Goal: Information Seeking & Learning: Learn about a topic

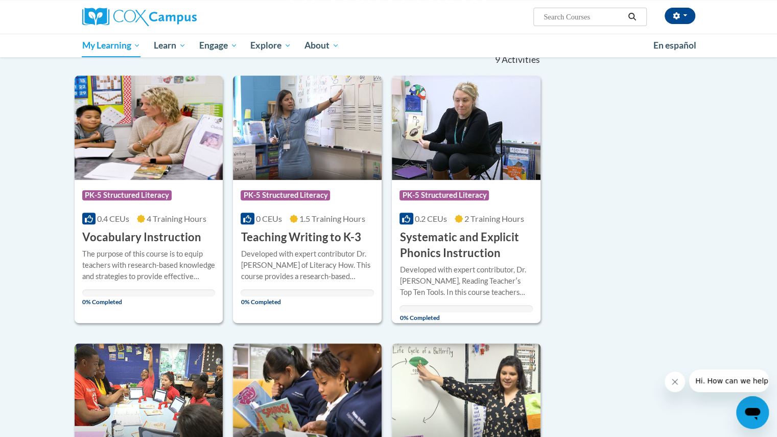
scroll to position [110, 0]
click at [143, 203] on div "Course Category: PK-5 Structured Literacy" at bounding box center [148, 197] width 133 height 23
click at [175, 293] on div "0% Completed" at bounding box center [148, 293] width 133 height 7
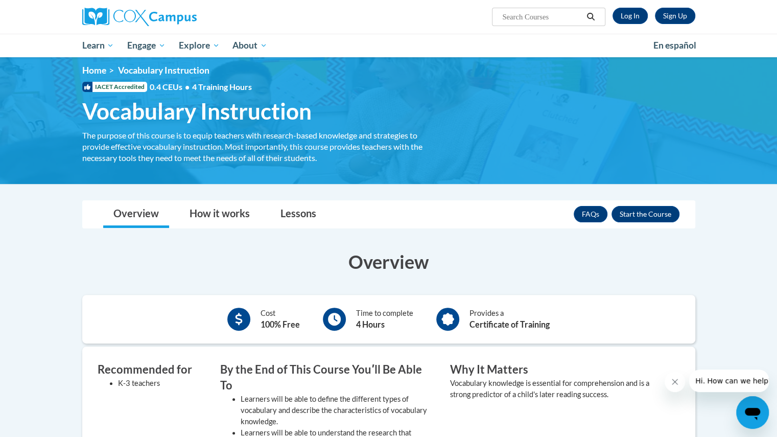
scroll to position [7, 0]
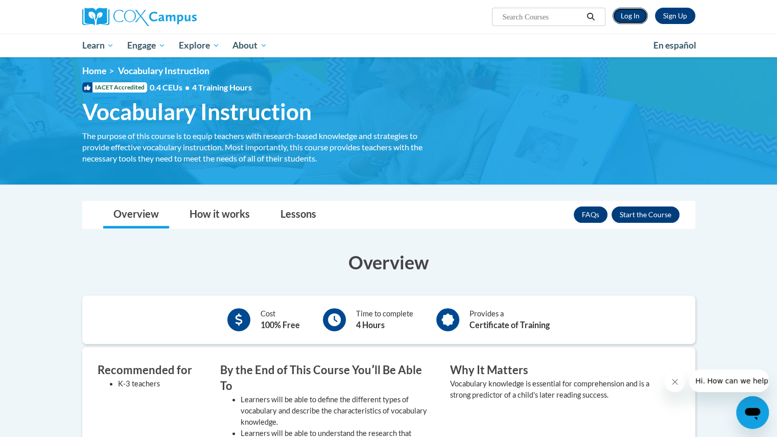
click at [630, 16] on link "Log In" at bounding box center [630, 16] width 35 height 16
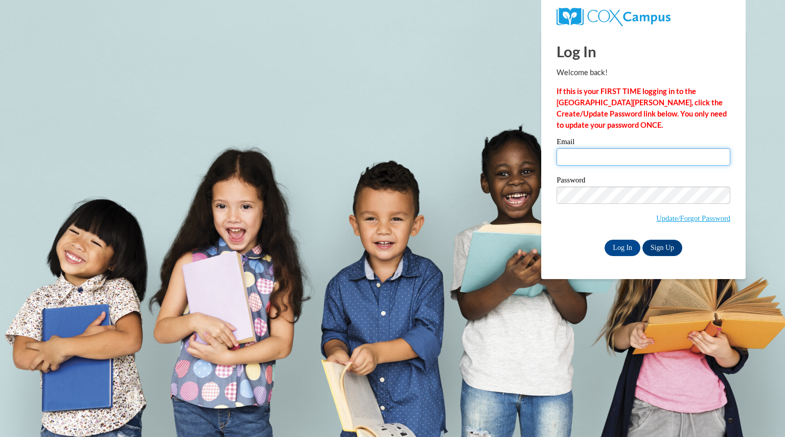
click at [598, 156] on input "Email" at bounding box center [644, 156] width 174 height 17
type input "bomanngwendoly@aasd.k12.wi.us"
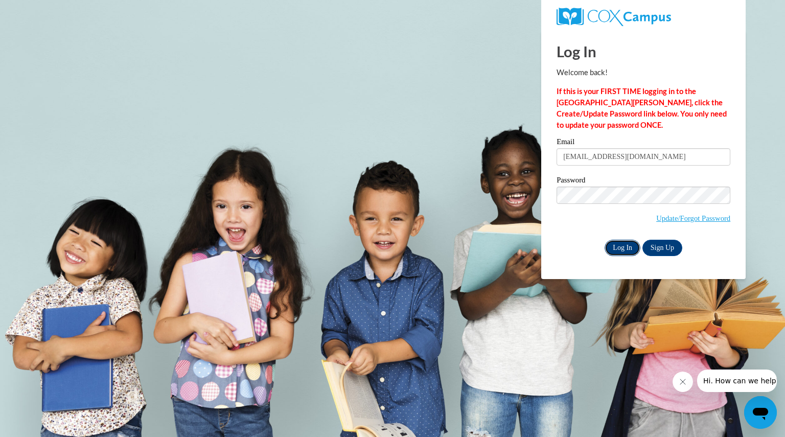
click at [622, 247] on input "Log In" at bounding box center [623, 248] width 36 height 16
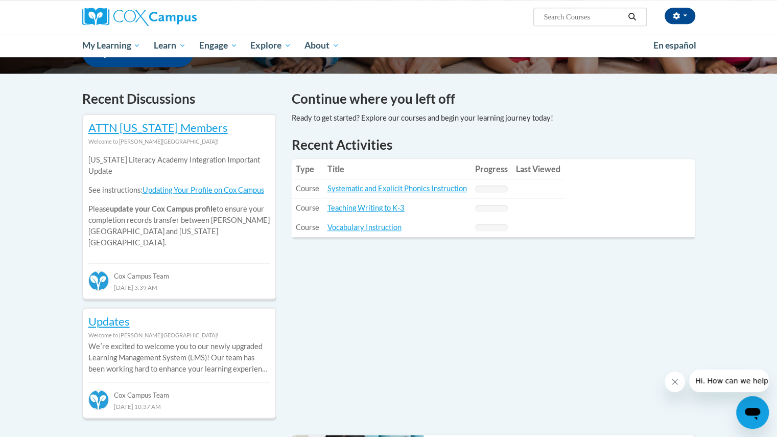
scroll to position [300, 0]
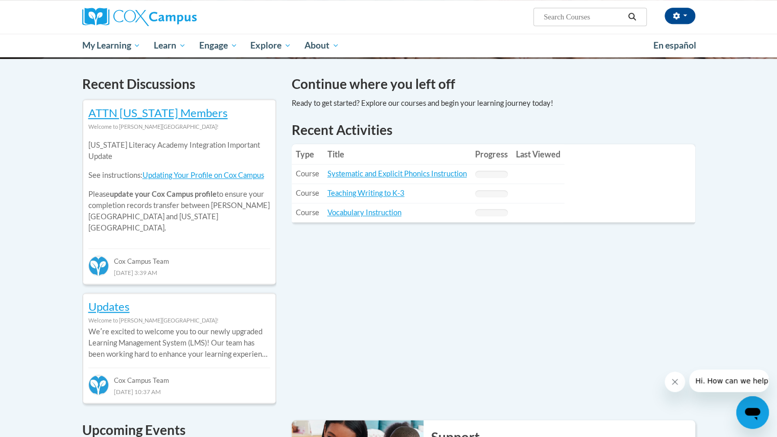
drag, startPoint x: 379, startPoint y: 271, endPoint x: 371, endPoint y: 274, distance: 8.7
click at [380, 215] on link "Vocabulary Instruction" at bounding box center [365, 212] width 74 height 9
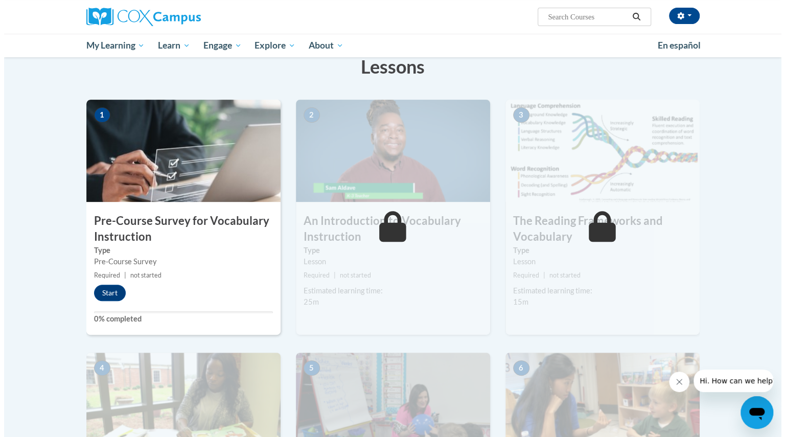
scroll to position [167, 0]
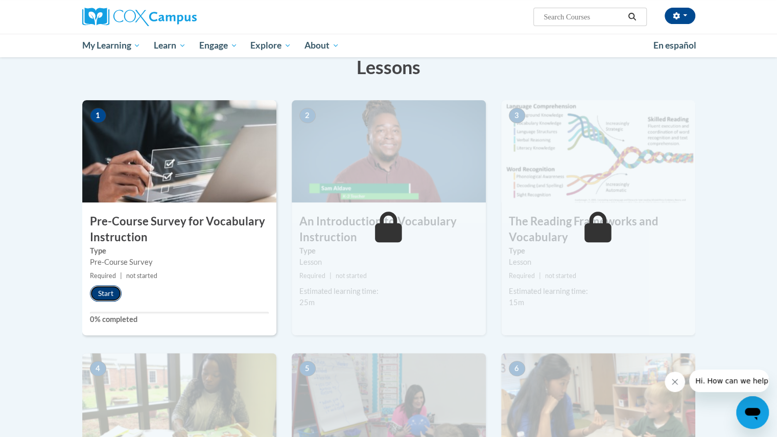
click at [108, 291] on button "Start" at bounding box center [106, 293] width 32 height 16
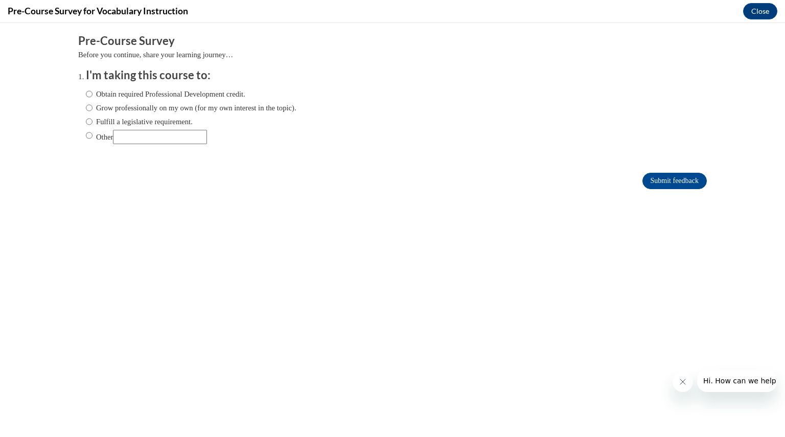
scroll to position [0, 0]
click at [86, 119] on input "Fulfill a legislative requirement." at bounding box center [89, 121] width 7 height 11
radio input "true"
click at [677, 181] on input "Submit feedback" at bounding box center [675, 181] width 64 height 16
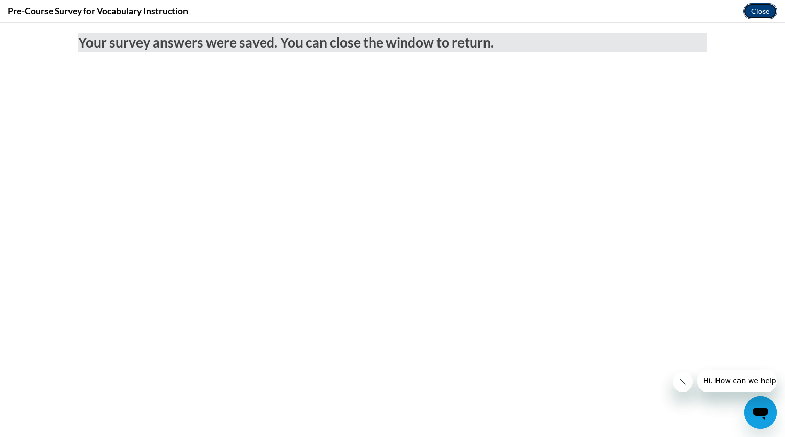
click at [766, 13] on button "Close" at bounding box center [760, 11] width 34 height 16
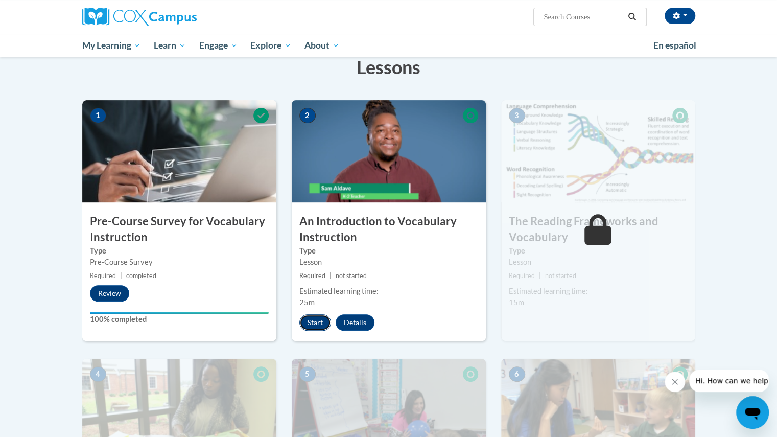
click at [311, 319] on button "Start" at bounding box center [316, 322] width 32 height 16
